Goal: Task Accomplishment & Management: Use online tool/utility

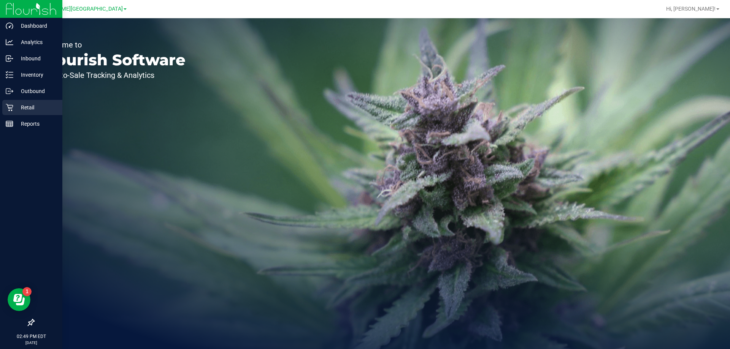
click at [30, 105] on p "Retail" at bounding box center [36, 107] width 46 height 9
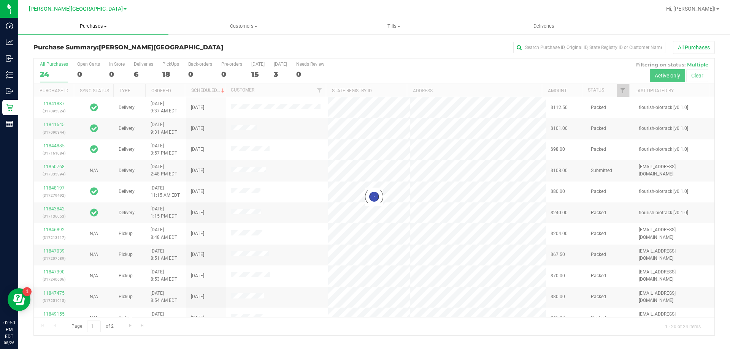
click at [96, 26] on span "Purchases" at bounding box center [93, 26] width 150 height 7
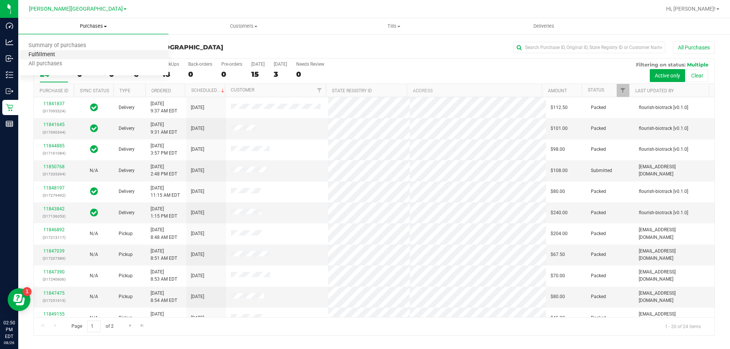
click at [57, 55] on span "Fulfillment" at bounding box center [41, 55] width 47 height 6
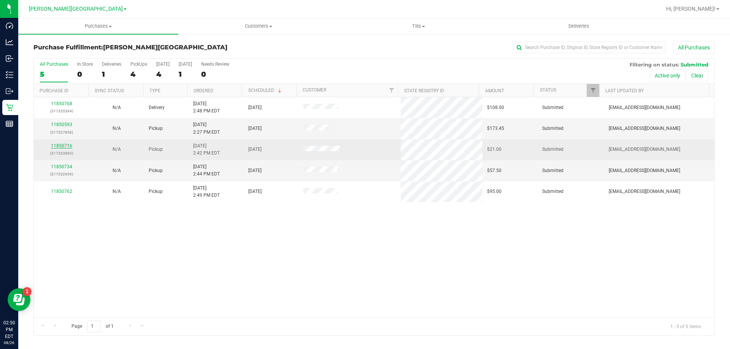
click at [63, 145] on link "11850716" at bounding box center [61, 145] width 21 height 5
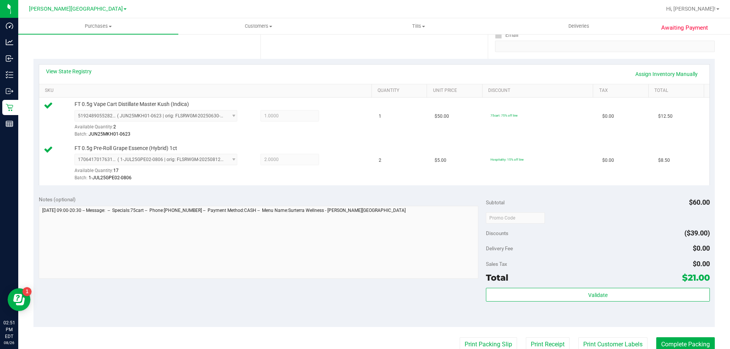
scroll to position [152, 0]
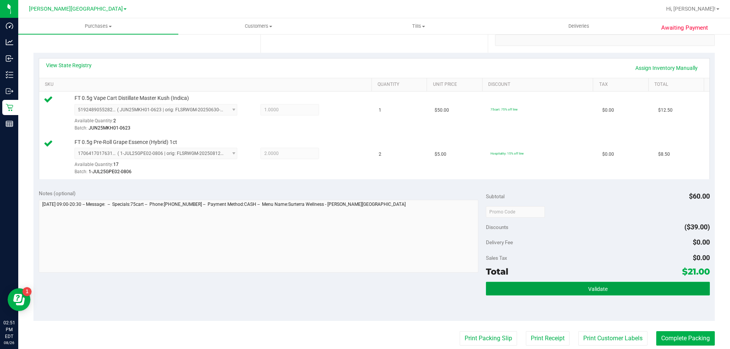
click at [597, 289] on span "Validate" at bounding box center [597, 289] width 19 height 6
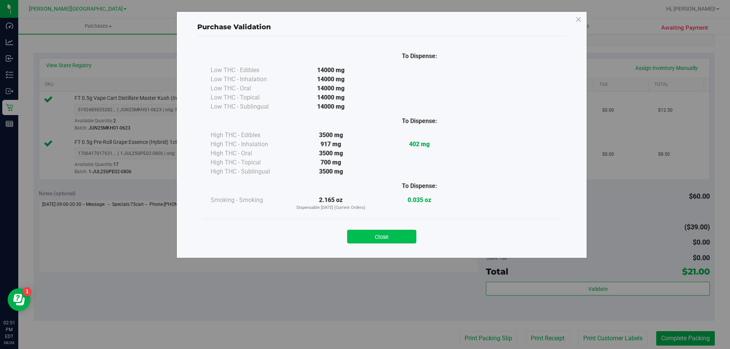
click at [405, 236] on button "Close" at bounding box center [381, 237] width 69 height 14
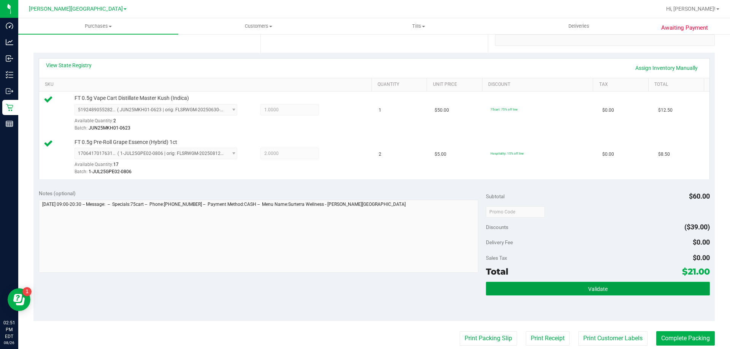
click at [569, 287] on button "Validate" at bounding box center [597, 289] width 223 height 14
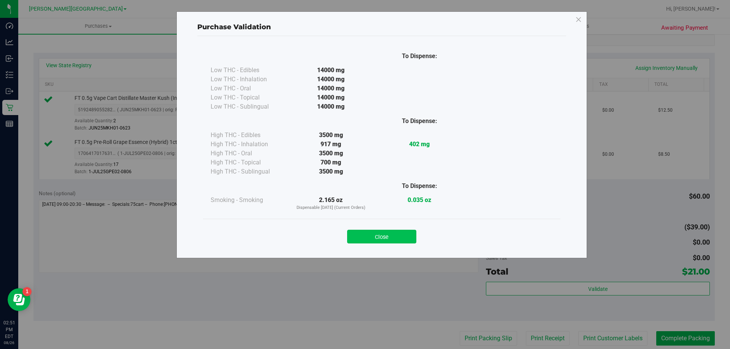
click at [408, 239] on button "Close" at bounding box center [381, 237] width 69 height 14
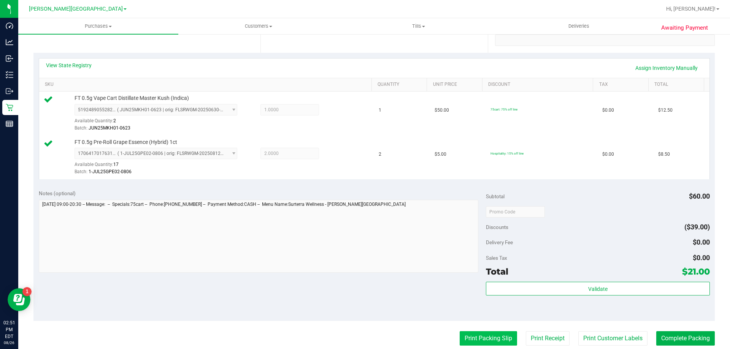
click at [481, 341] on button "Print Packing Slip" at bounding box center [487, 338] width 57 height 14
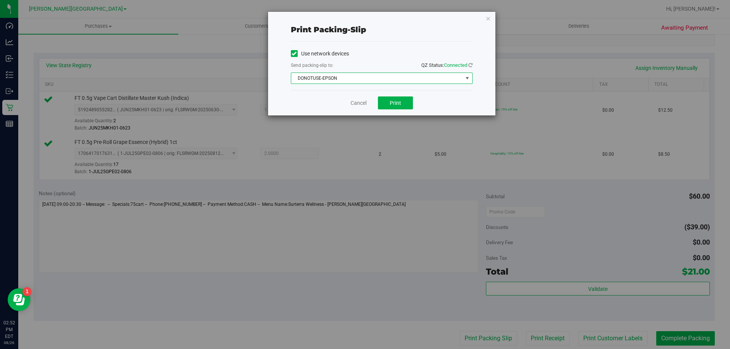
click at [466, 76] on span "select" at bounding box center [467, 78] width 6 height 6
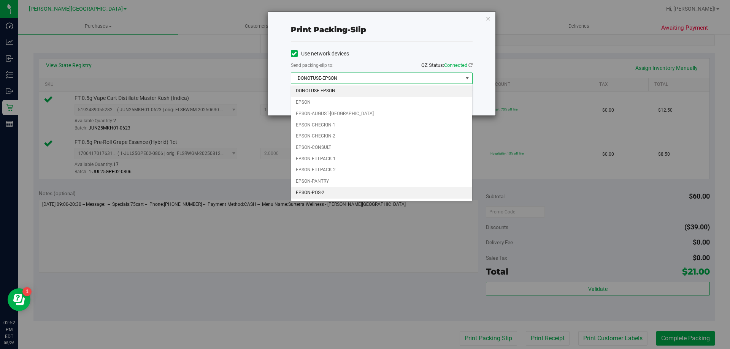
click at [317, 190] on li "EPSON-POS-2" at bounding box center [381, 192] width 181 height 11
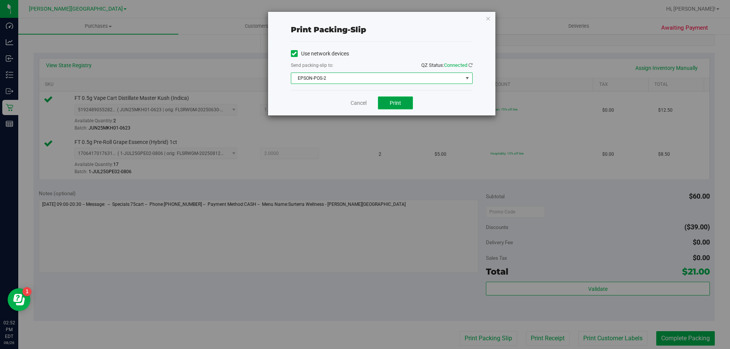
click at [398, 103] on span "Print" at bounding box center [395, 103] width 11 height 6
click at [488, 18] on icon "button" at bounding box center [487, 18] width 5 height 9
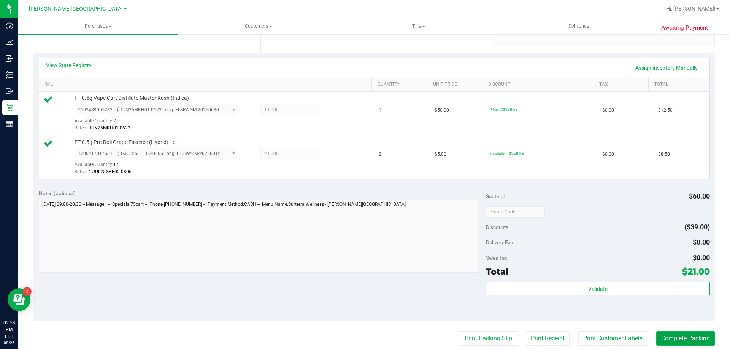
click at [694, 338] on button "Complete Packing" at bounding box center [685, 338] width 59 height 14
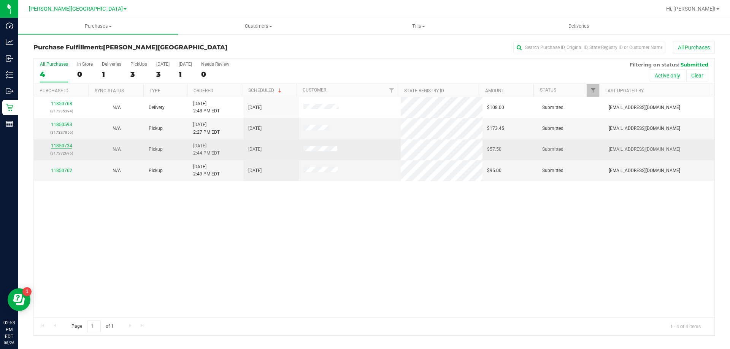
click at [64, 144] on link "11850734" at bounding box center [61, 145] width 21 height 5
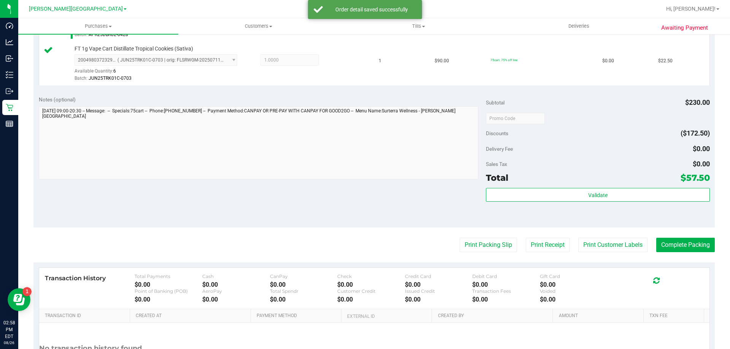
scroll to position [342, 0]
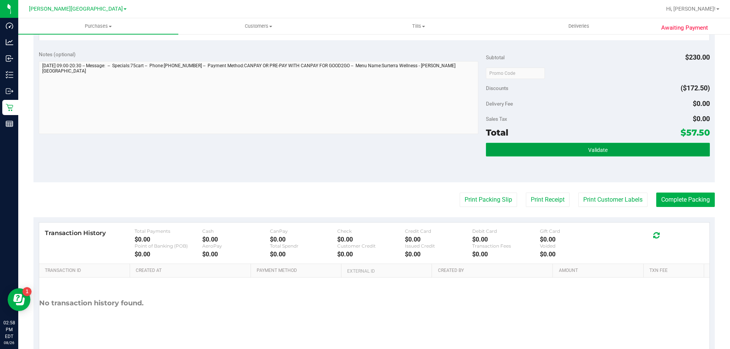
click at [595, 146] on button "Validate" at bounding box center [597, 150] width 223 height 14
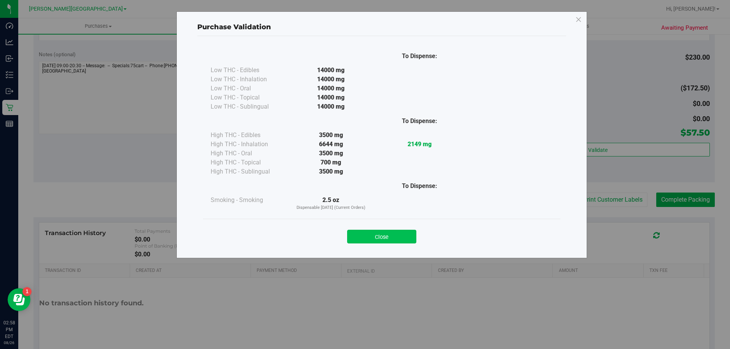
click at [385, 235] on button "Close" at bounding box center [381, 237] width 69 height 14
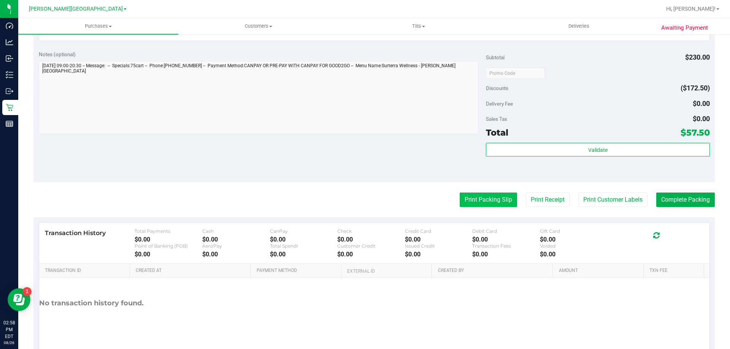
click at [476, 198] on button "Print Packing Slip" at bounding box center [487, 200] width 57 height 14
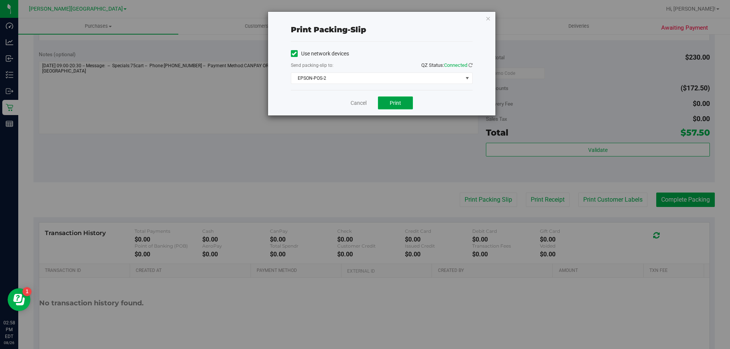
click at [392, 103] on span "Print" at bounding box center [395, 103] width 11 height 6
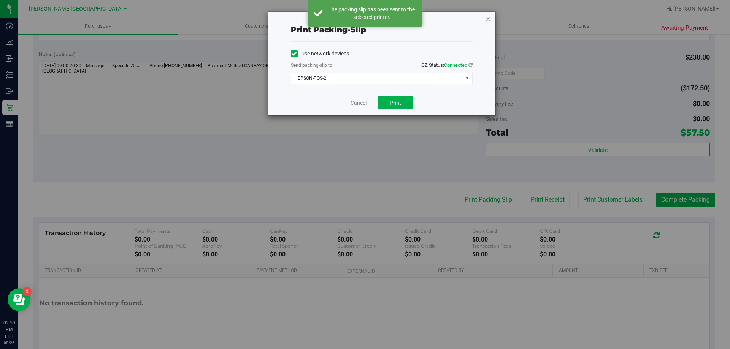
click at [487, 19] on icon "button" at bounding box center [487, 18] width 5 height 9
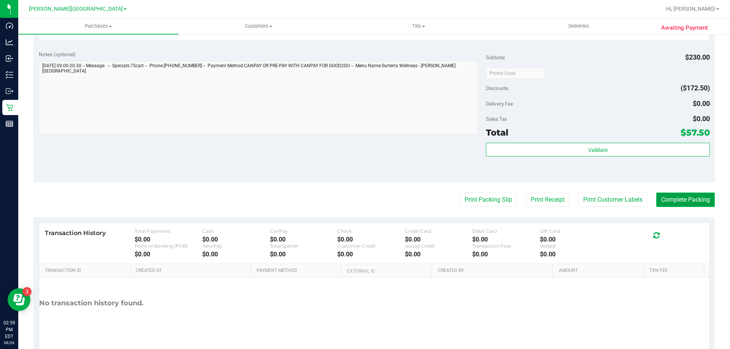
click at [665, 204] on button "Complete Packing" at bounding box center [685, 200] width 59 height 14
